Goal: Task Accomplishment & Management: Manage account settings

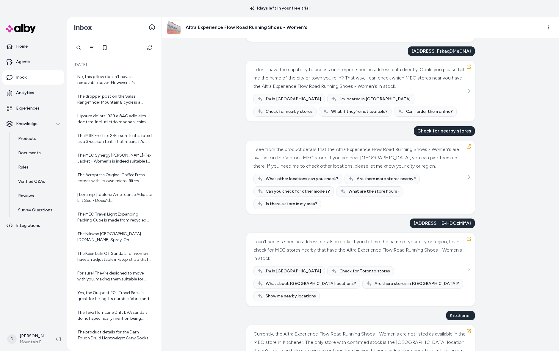
scroll to position [292, 0]
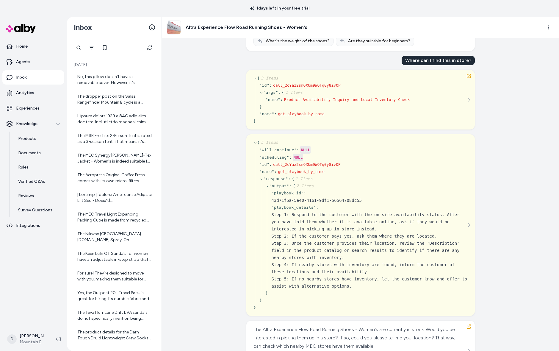
scroll to position [0, 0]
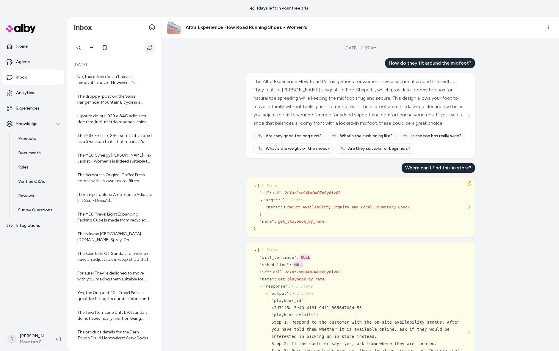
click at [151, 46] on icon "Refresh" at bounding box center [149, 47] width 5 height 5
click at [152, 45] on button "Refresh" at bounding box center [150, 48] width 12 height 12
click at [109, 137] on div "I see you're looking at the MEC Rapidi-T Long Sleeve Shirt - Men's. This item i…" at bounding box center [114, 139] width 75 height 12
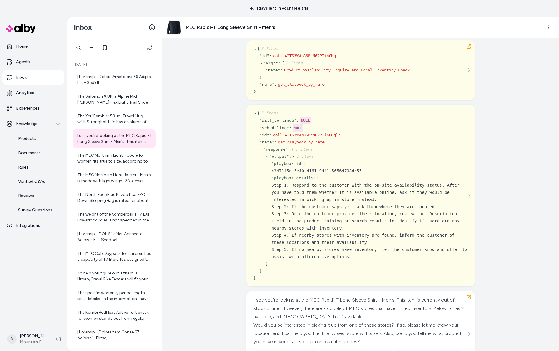
scroll to position [65, 0]
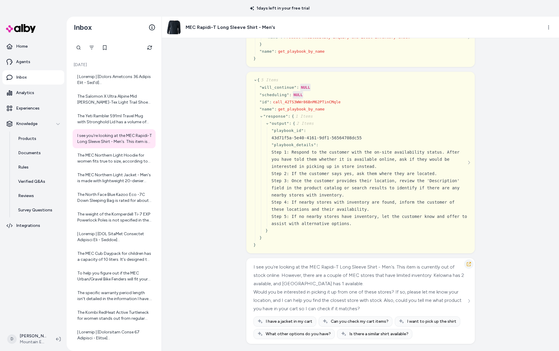
click at [467, 263] on icon "button" at bounding box center [469, 264] width 5 height 5
